Goal: Check status: Check status

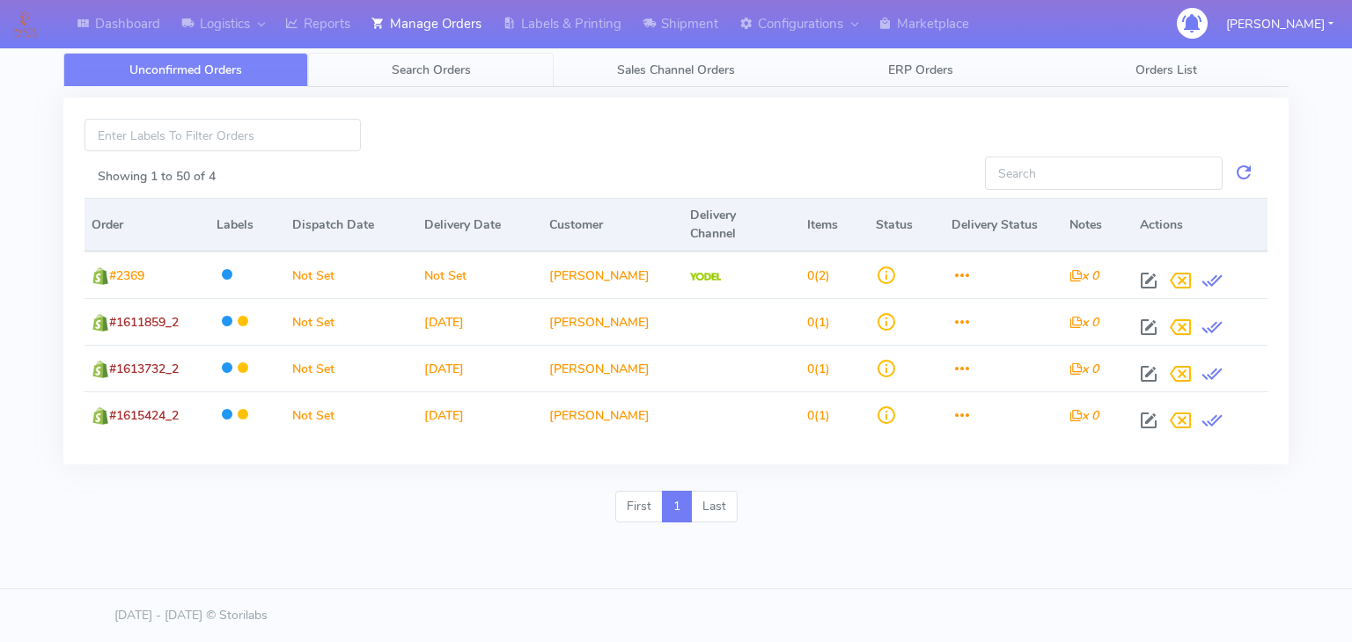
click at [429, 78] on link "Search Orders" at bounding box center [430, 70] width 245 height 34
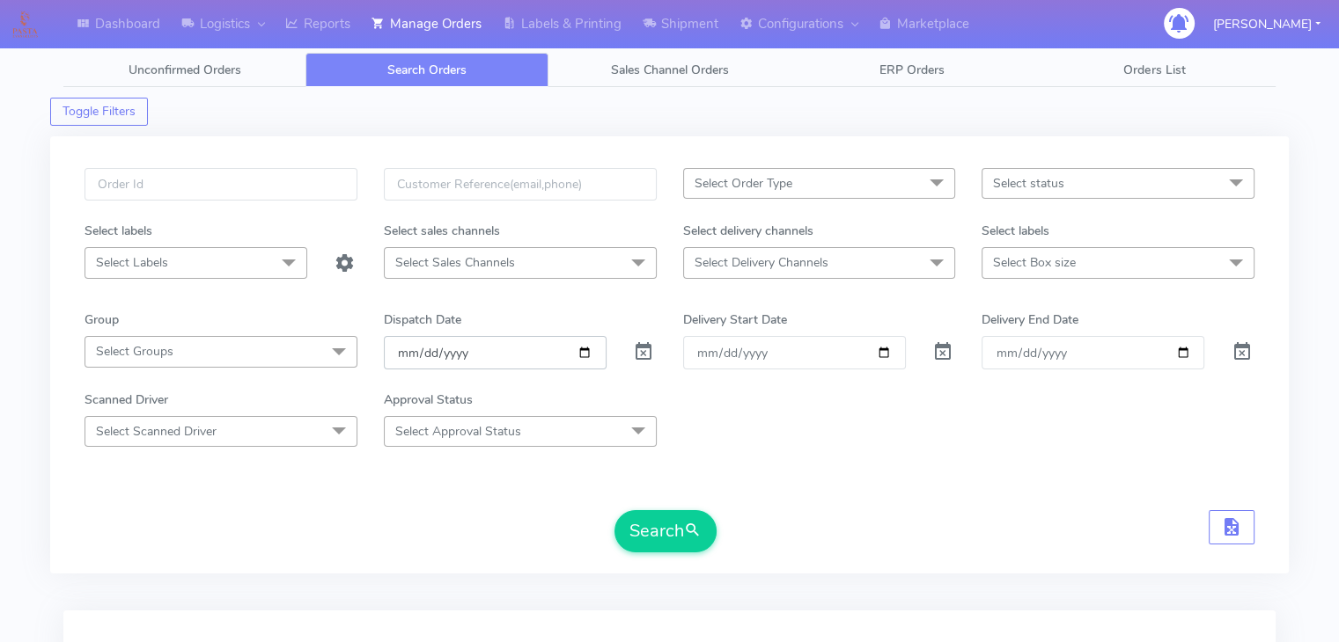
click at [584, 353] on input "[DATE]" at bounding box center [495, 352] width 223 height 33
click at [581, 349] on input "[DATE]" at bounding box center [495, 352] width 223 height 33
type input "[DATE]"
click at [888, 353] on input "Order" at bounding box center [794, 352] width 223 height 33
type input "[DATE]"
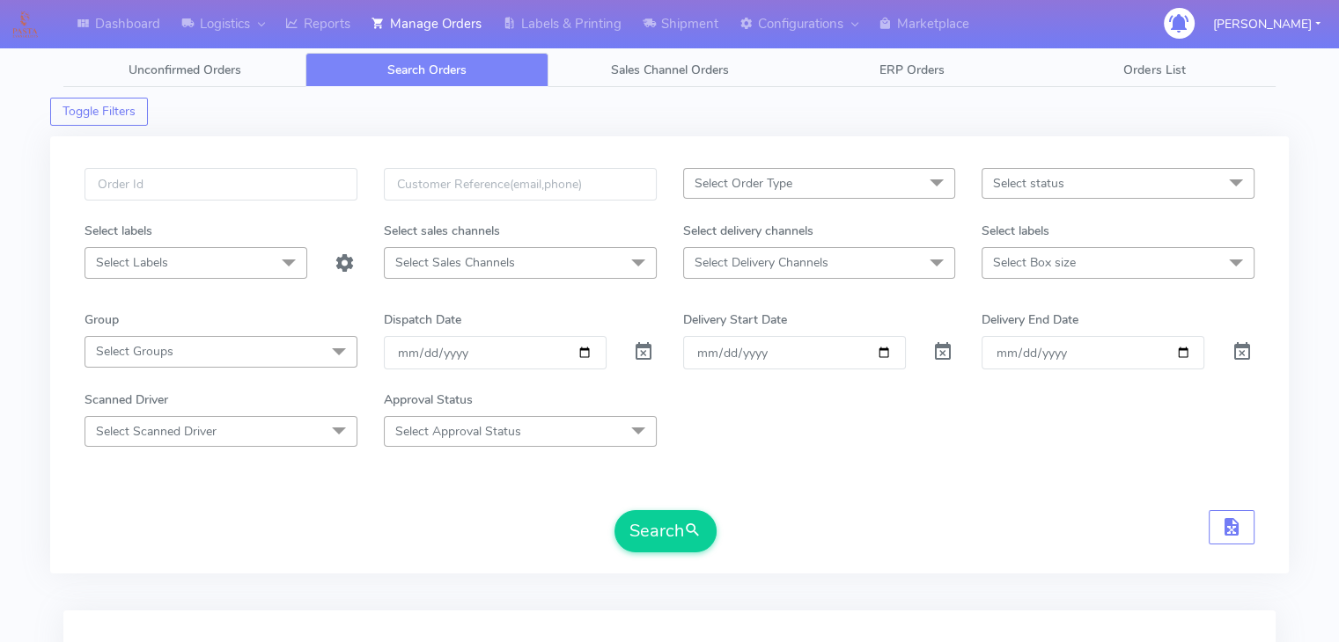
click at [853, 455] on form "Select Order Type Select All MEALS ATAVI One Off Pasta Club Gift Kit Event Unkn…" at bounding box center [669, 360] width 1170 height 385
click at [297, 270] on span at bounding box center [288, 263] width 35 height 33
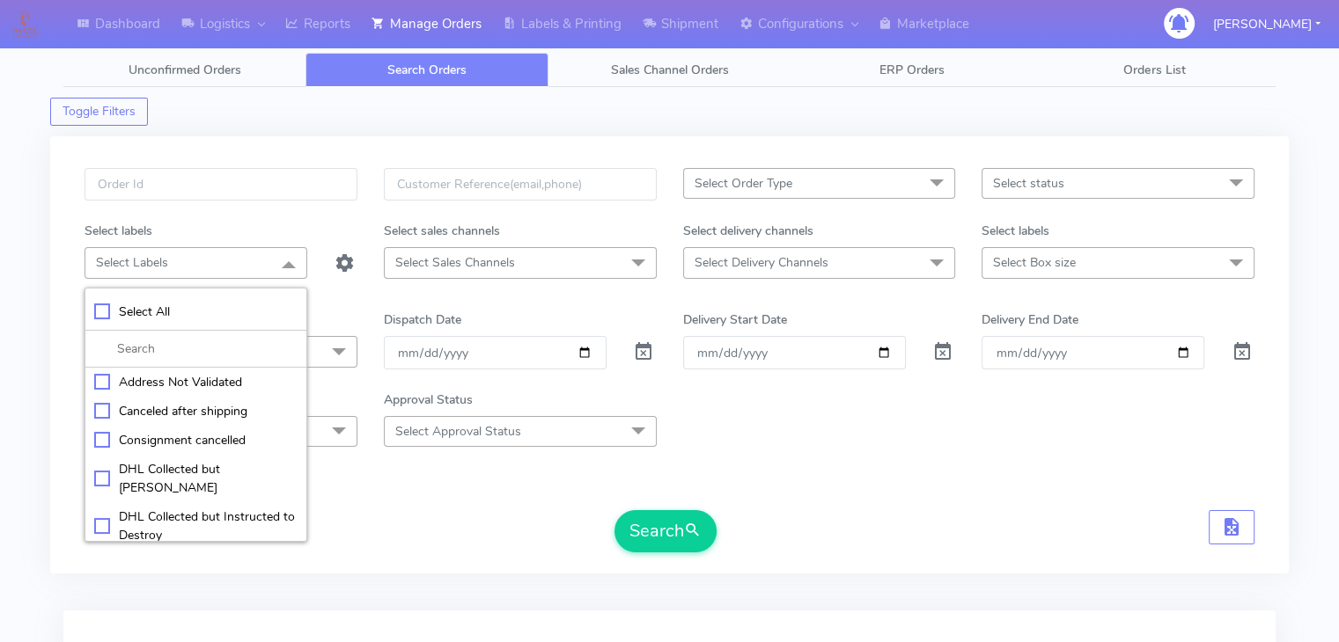
click at [296, 268] on span at bounding box center [288, 263] width 35 height 33
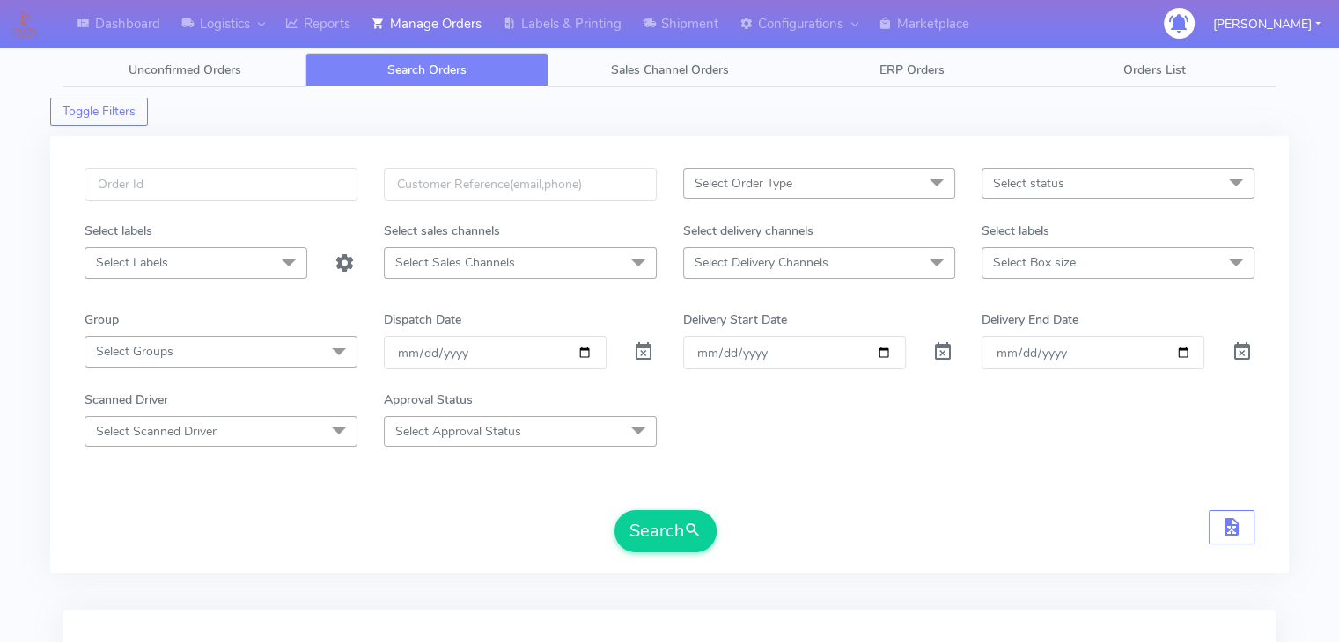
click at [803, 186] on span "Select Order Type" at bounding box center [819, 183] width 273 height 31
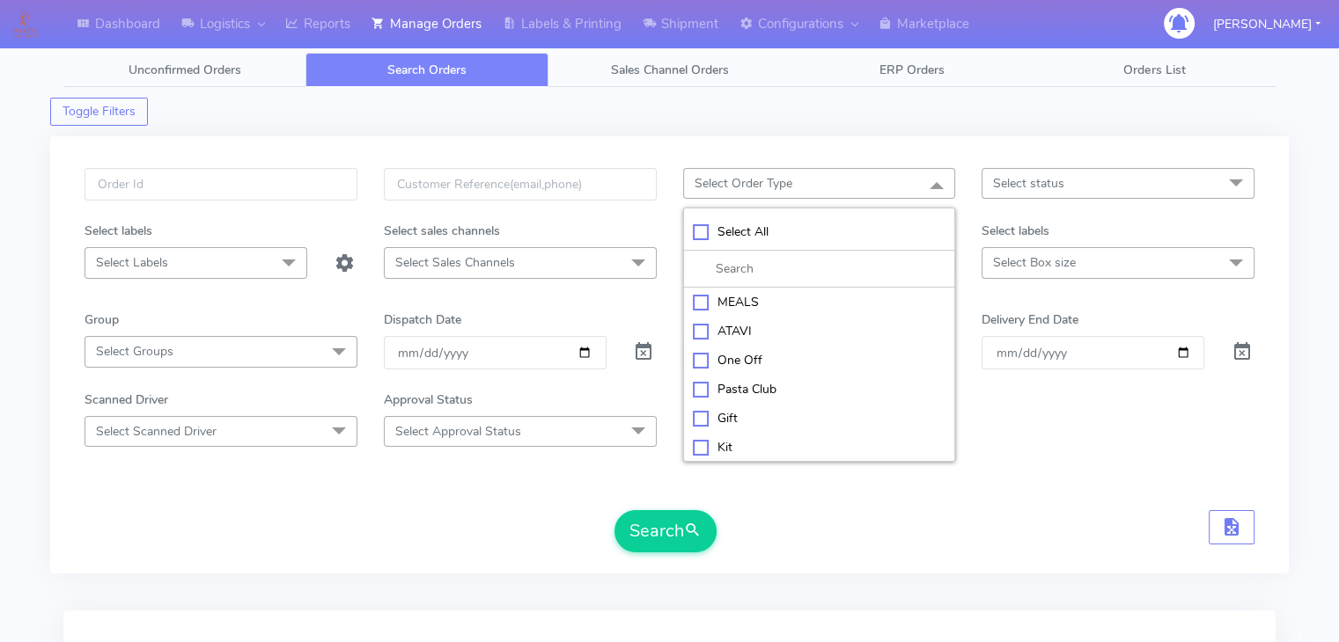
click at [803, 186] on span "Select Order Type" at bounding box center [819, 183] width 273 height 31
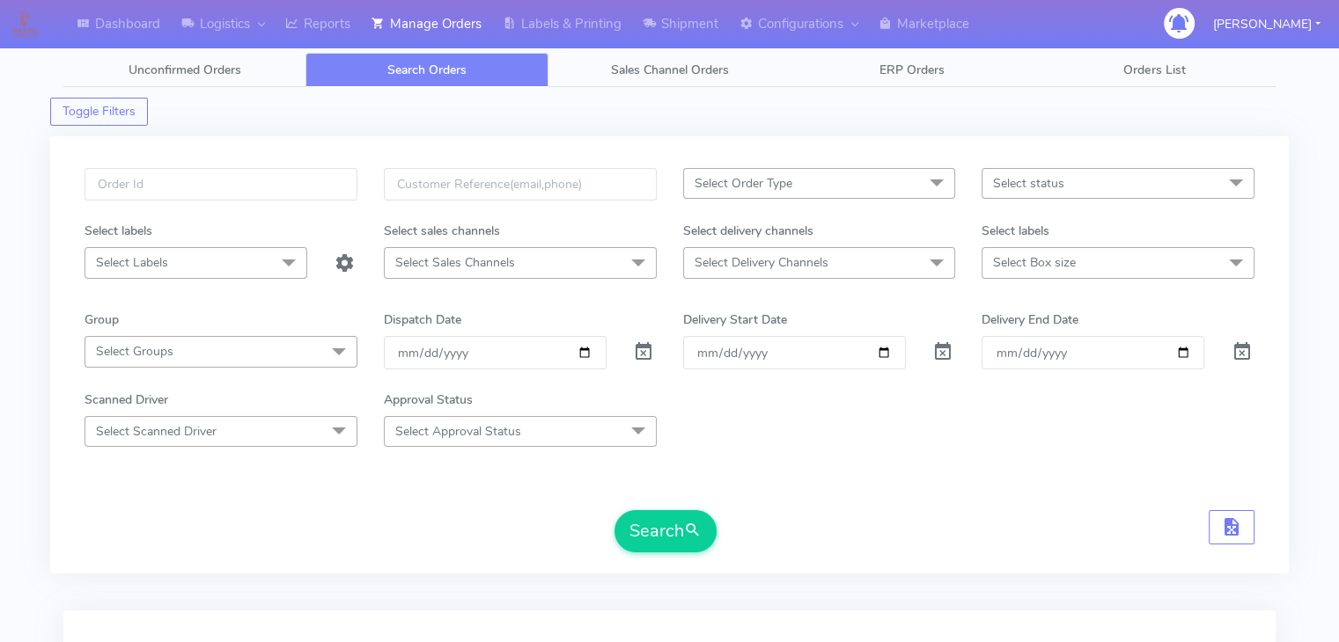
click at [789, 254] on span "Select Delivery Channels" at bounding box center [761, 262] width 134 height 17
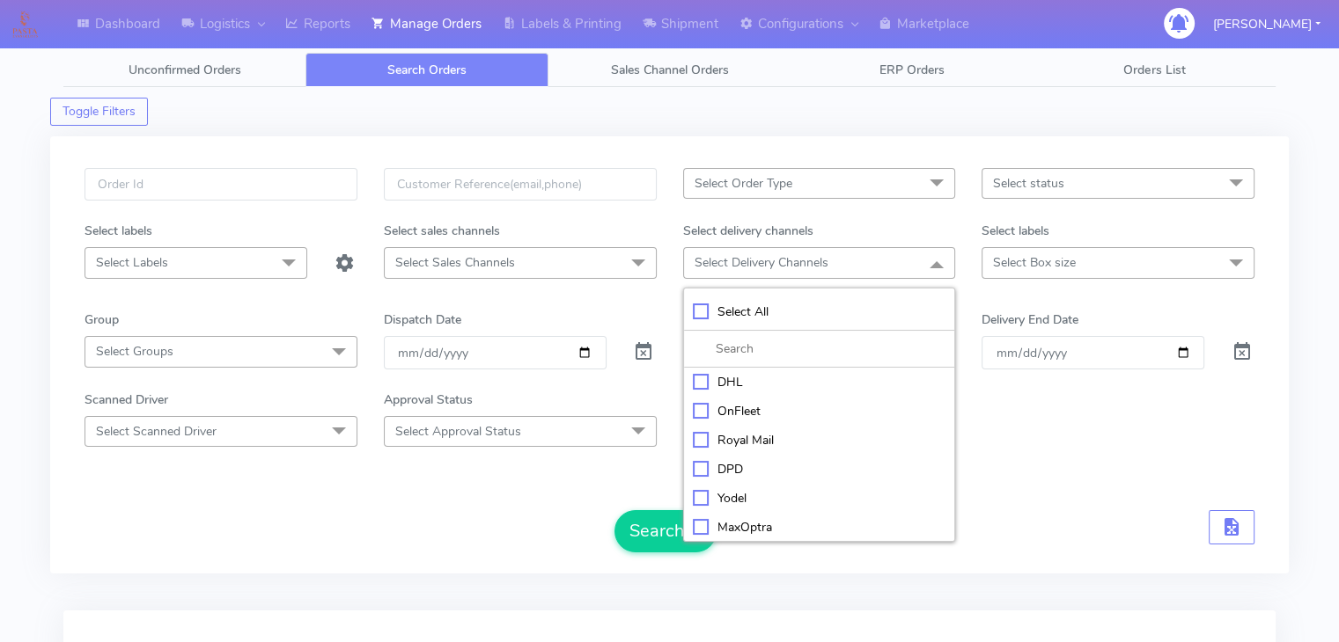
click at [782, 254] on span "Select Delivery Channels" at bounding box center [761, 262] width 134 height 17
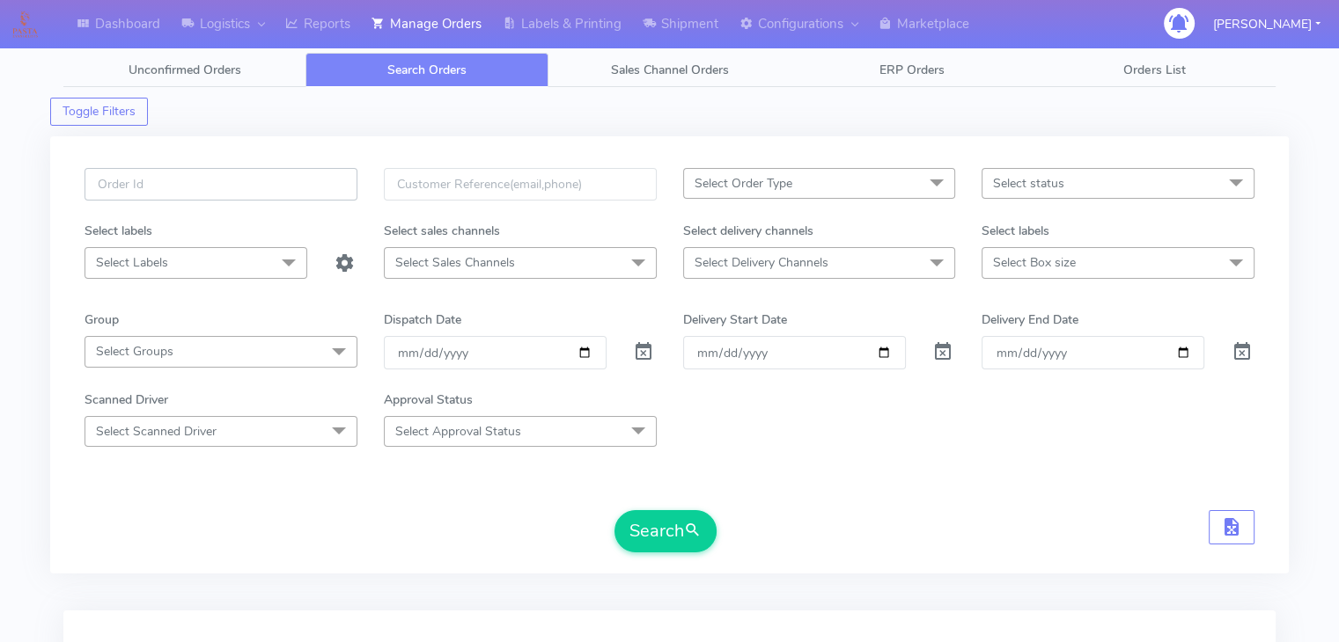
click at [223, 191] on input "text" at bounding box center [220, 184] width 273 height 33
paste input "1611682"
type input "#1611682_1"
click at [669, 522] on button "Search" at bounding box center [665, 531] width 102 height 42
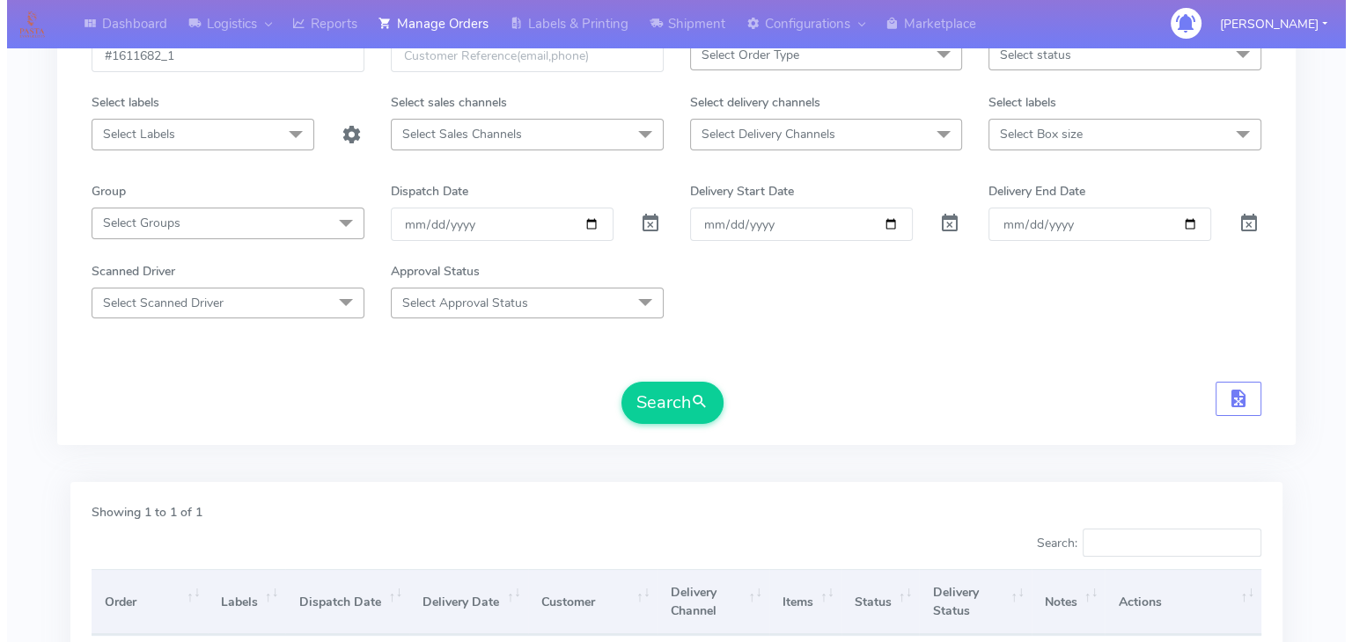
scroll to position [330, 0]
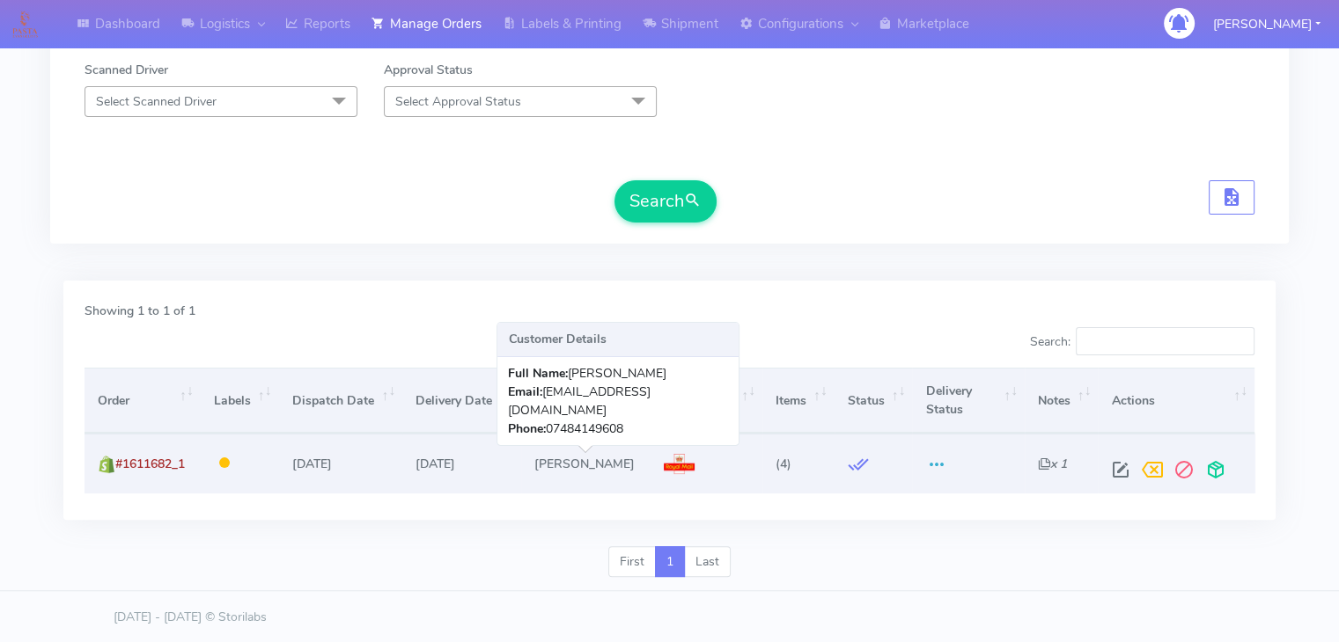
click at [569, 473] on td "[PERSON_NAME]" at bounding box center [585, 463] width 129 height 59
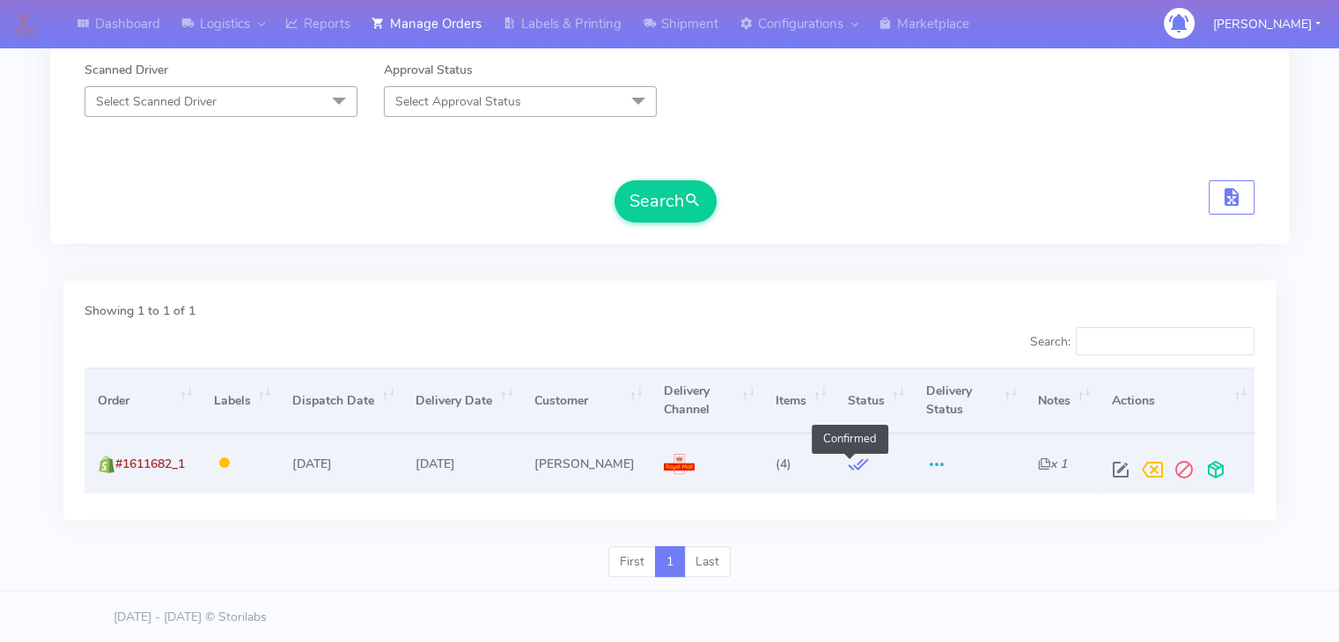
click at [847, 465] on span at bounding box center [857, 468] width 21 height 17
click at [1042, 464] on icon "x 1" at bounding box center [1052, 464] width 29 height 17
click at [1040, 459] on icon "x 1" at bounding box center [1052, 464] width 29 height 17
click at [1119, 467] on span at bounding box center [1120, 474] width 32 height 17
select select "3"
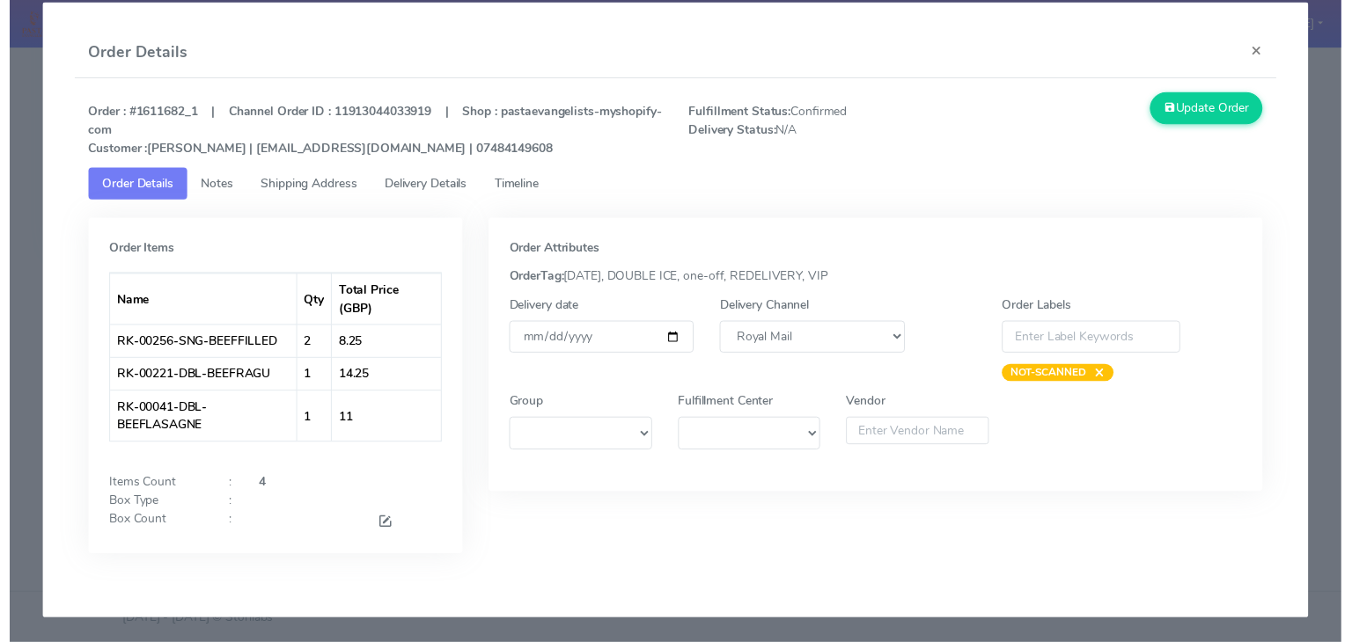
scroll to position [0, 0]
